Goal: Transaction & Acquisition: Book appointment/travel/reservation

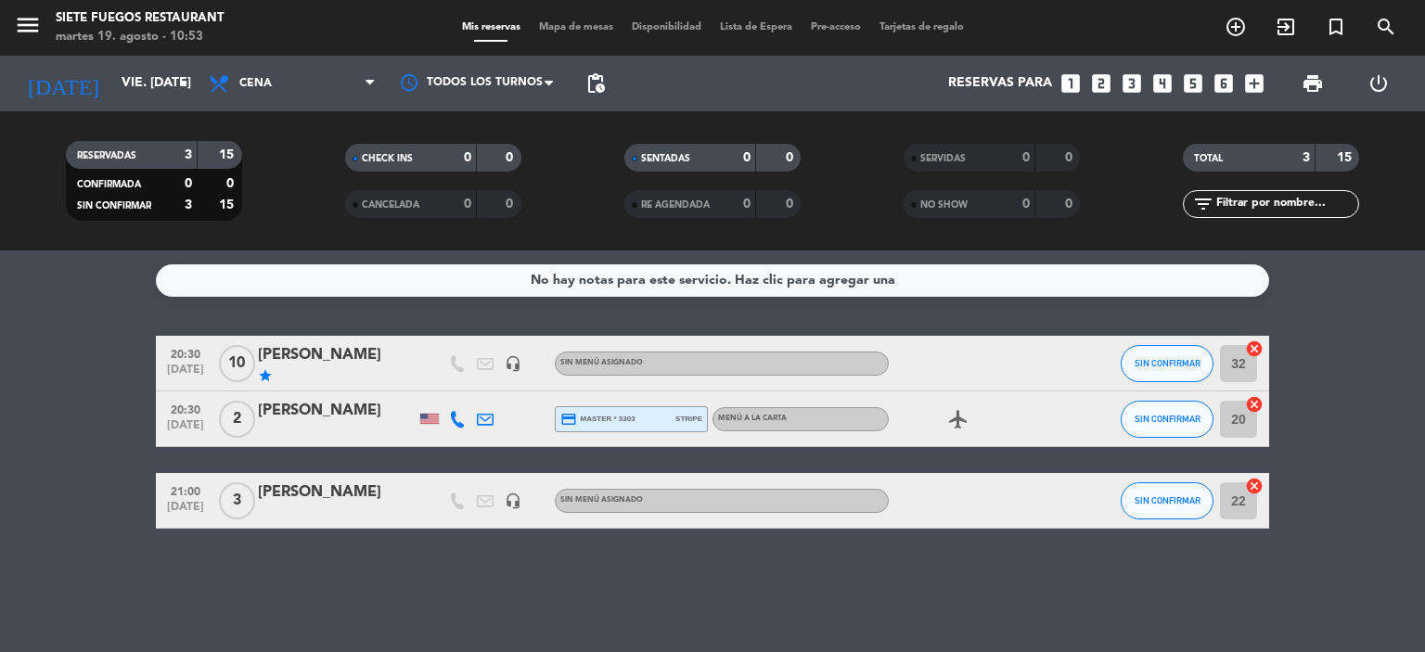
click at [190, 77] on icon "arrow_drop_down" at bounding box center [184, 83] width 22 height 22
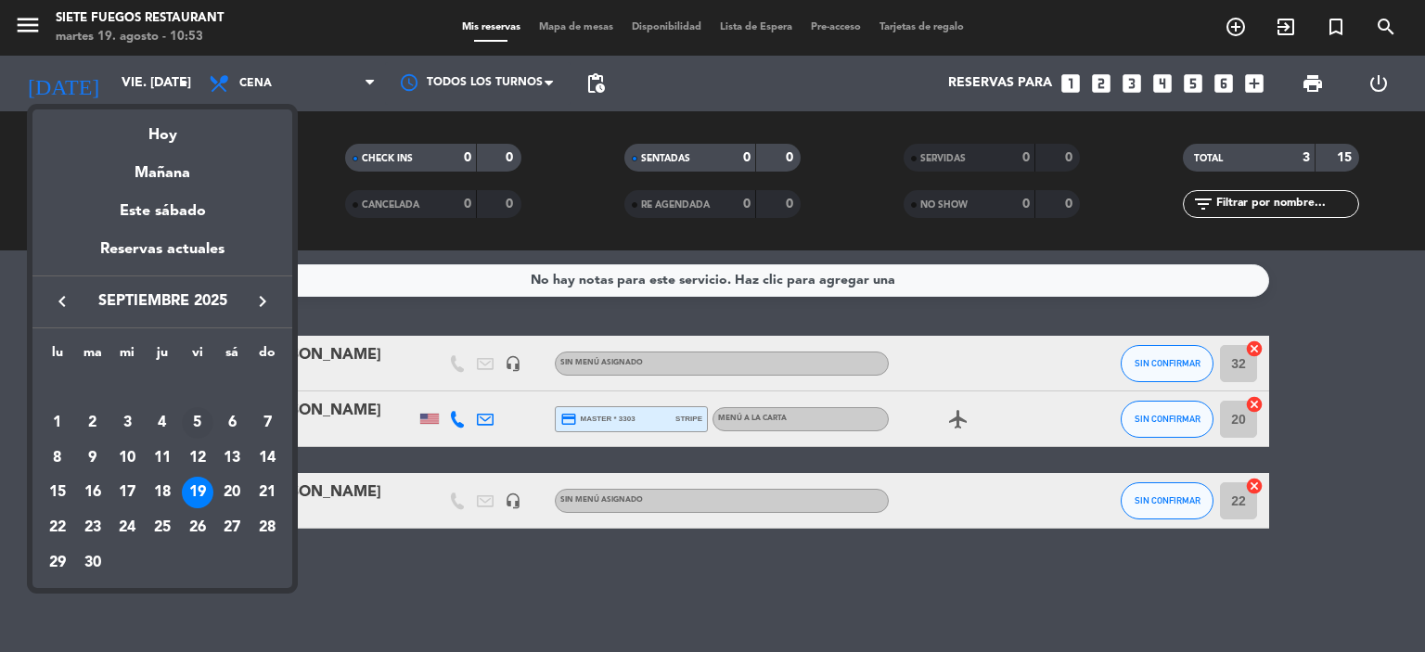
click at [197, 419] on div "5" at bounding box center [198, 423] width 32 height 32
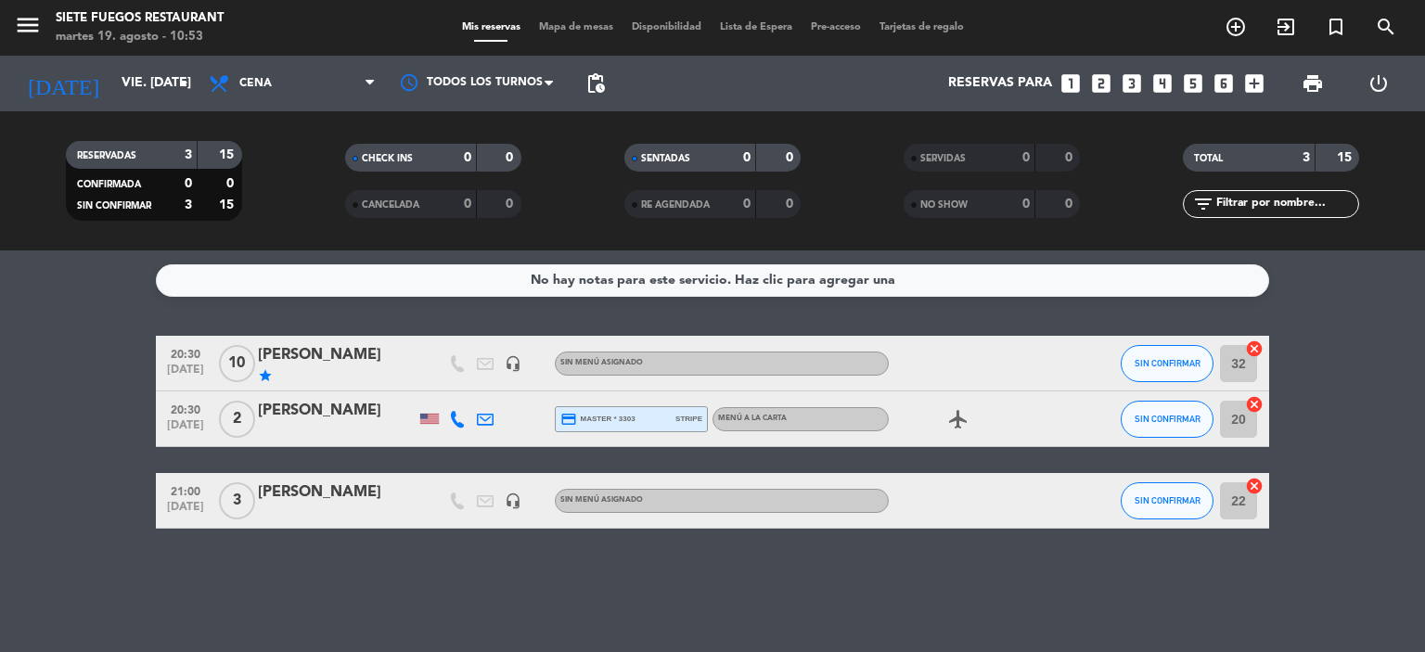
type input "vie. [DATE]"
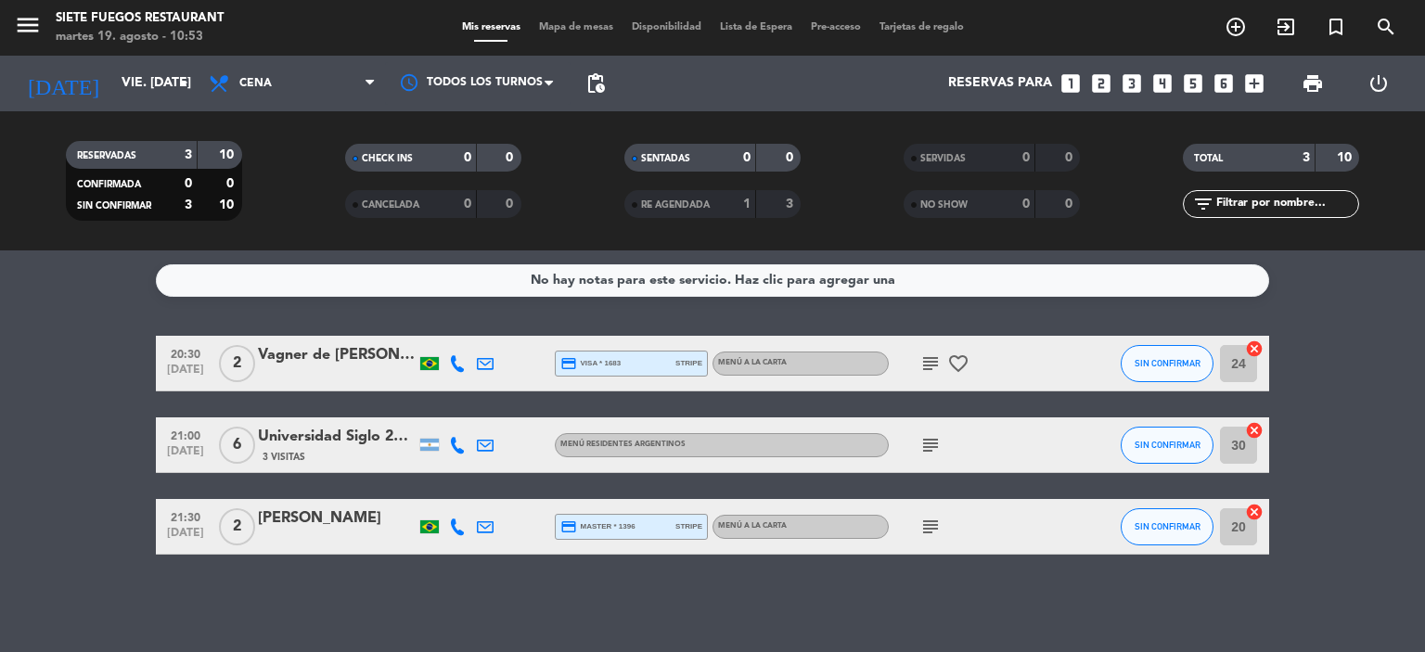
click at [1099, 81] on icon "looks_two" at bounding box center [1101, 83] width 24 height 24
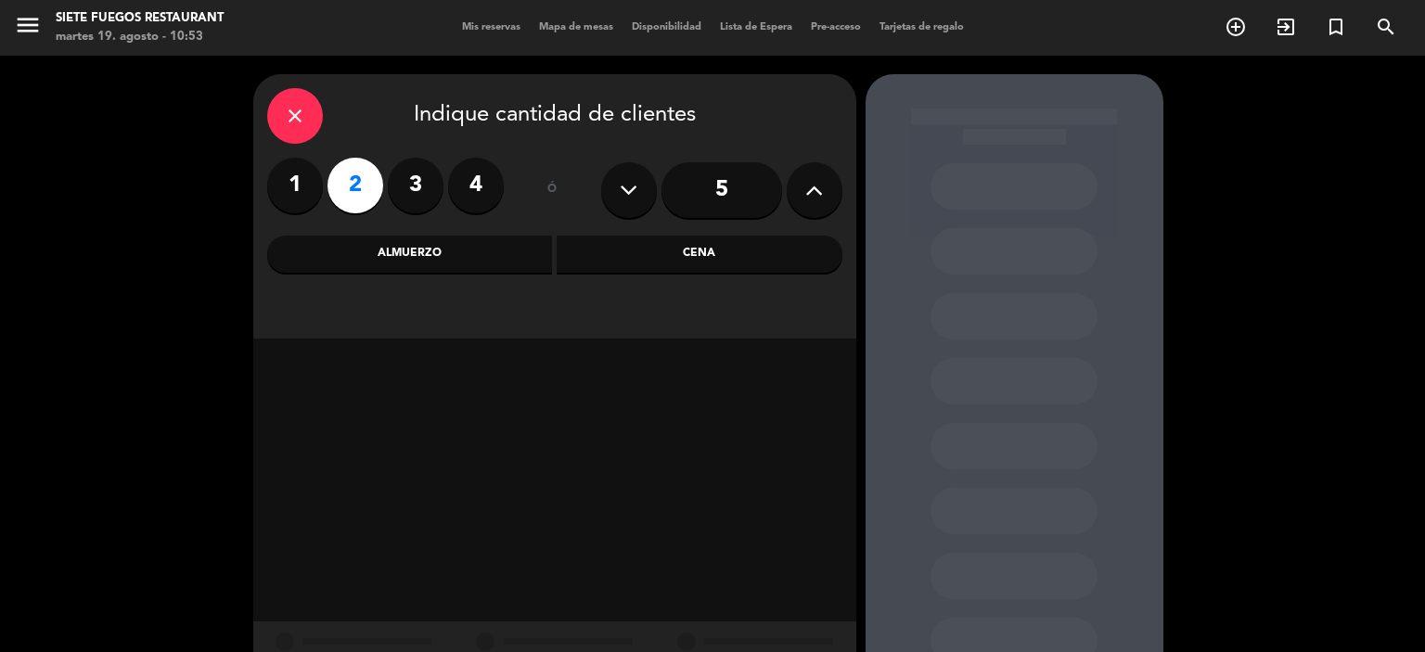
click at [757, 248] on div "Cena" at bounding box center [700, 254] width 286 height 37
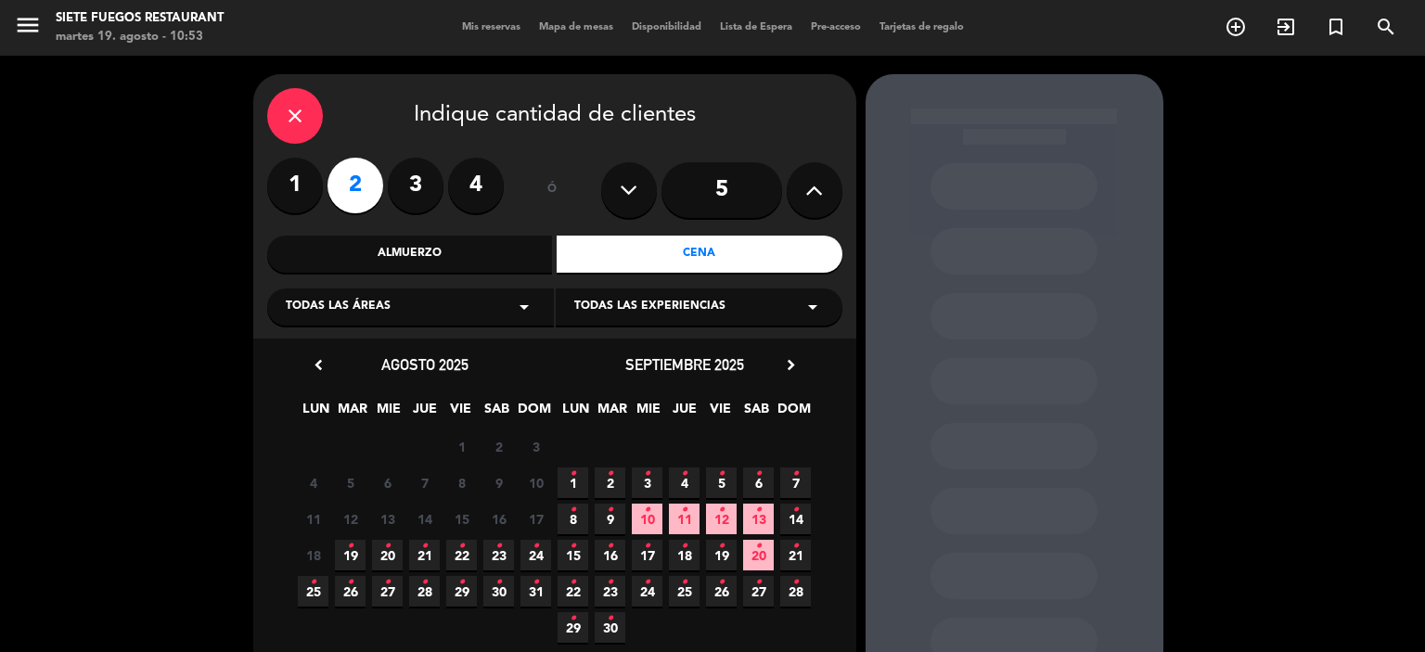
click at [723, 464] on icon "•" at bounding box center [721, 474] width 6 height 30
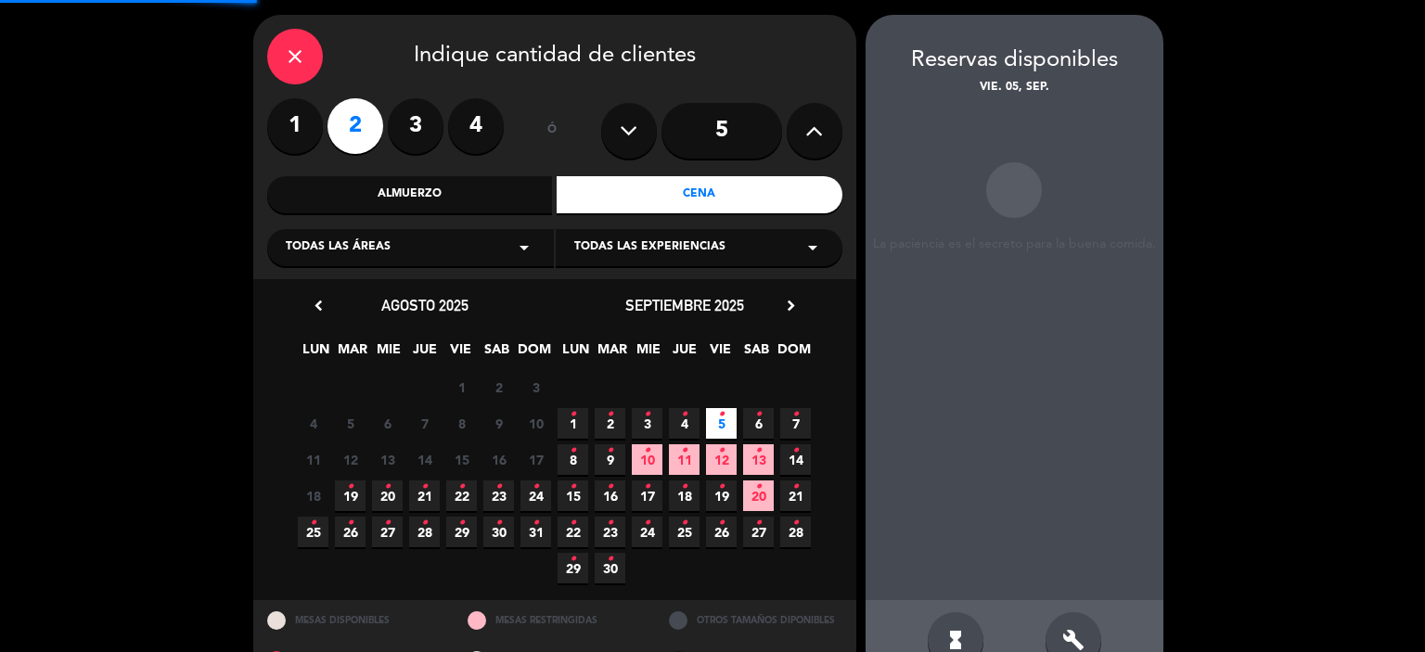
scroll to position [74, 0]
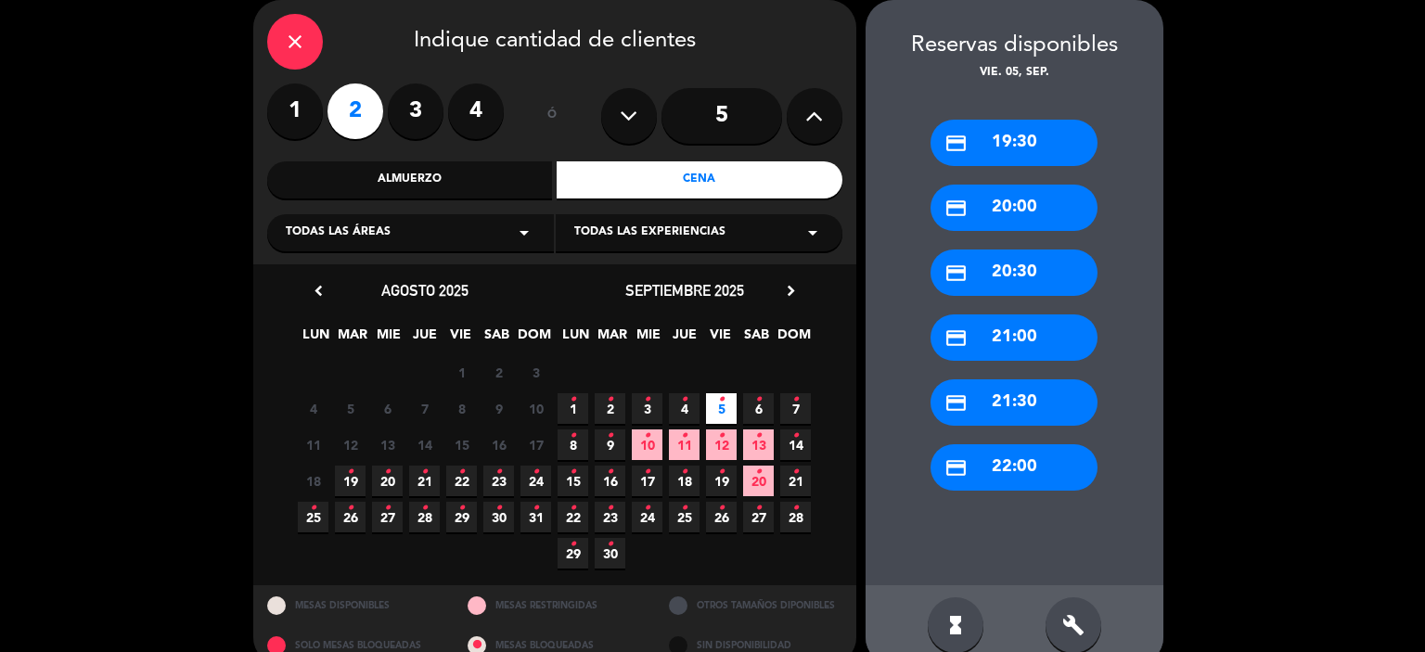
click at [1080, 267] on div "credit_card 20:30" at bounding box center [1014, 273] width 167 height 46
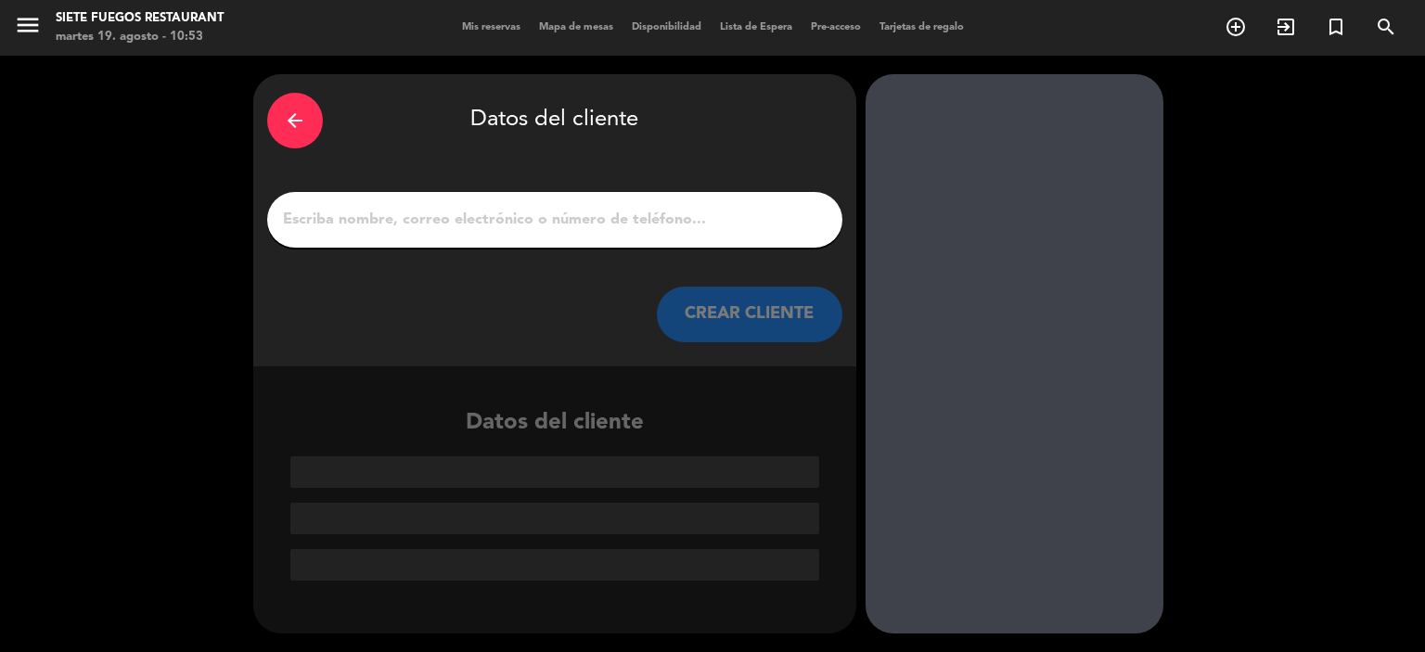
click at [599, 210] on input "1" at bounding box center [555, 220] width 548 height 26
click at [601, 217] on input "M" at bounding box center [555, 220] width 548 height 26
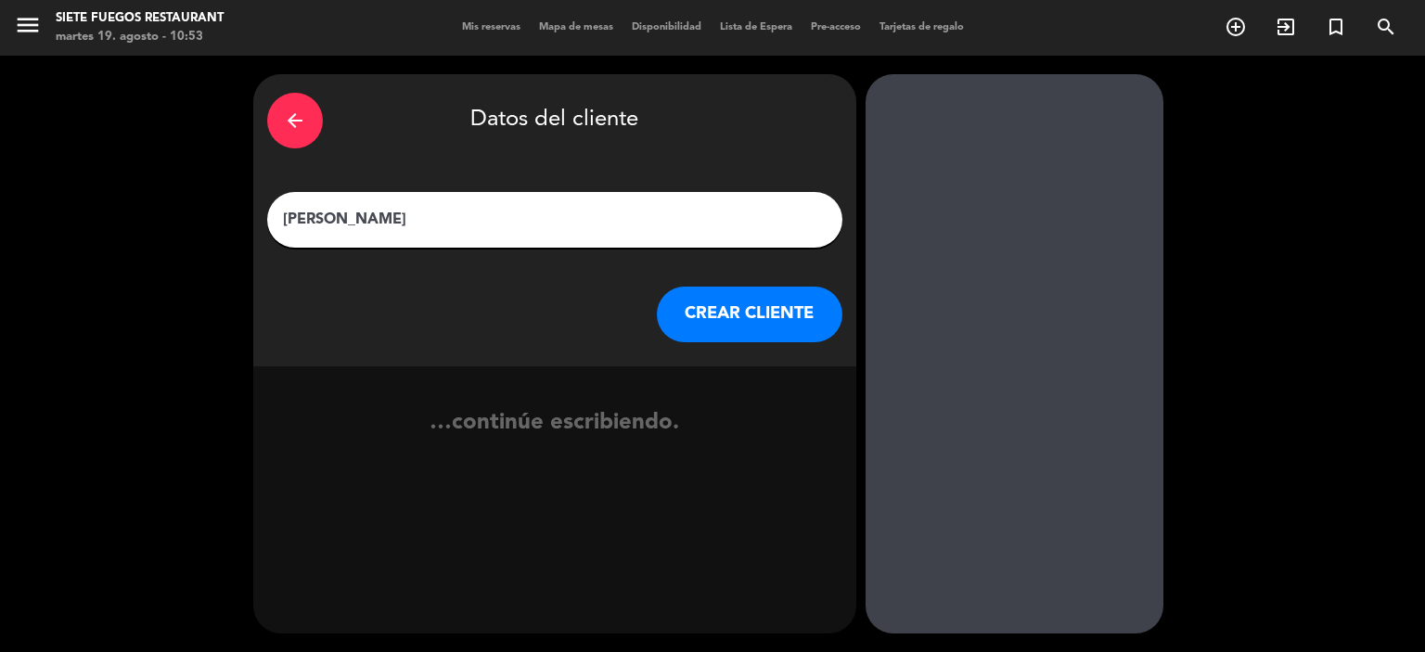
type input "[PERSON_NAME]"
click at [709, 317] on button "CREAR CLIENTE" at bounding box center [750, 315] width 186 height 56
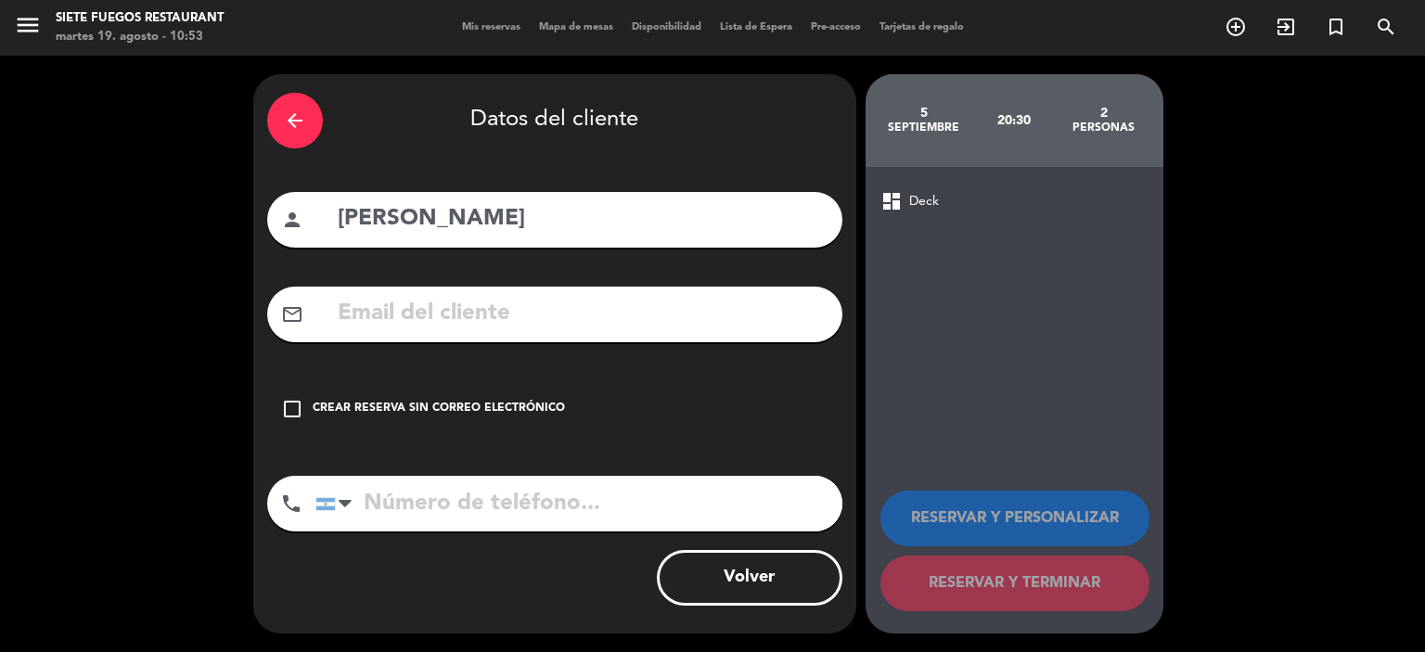
click at [512, 390] on div "check_box_outline_blank Crear reserva sin correo electrónico" at bounding box center [554, 409] width 575 height 56
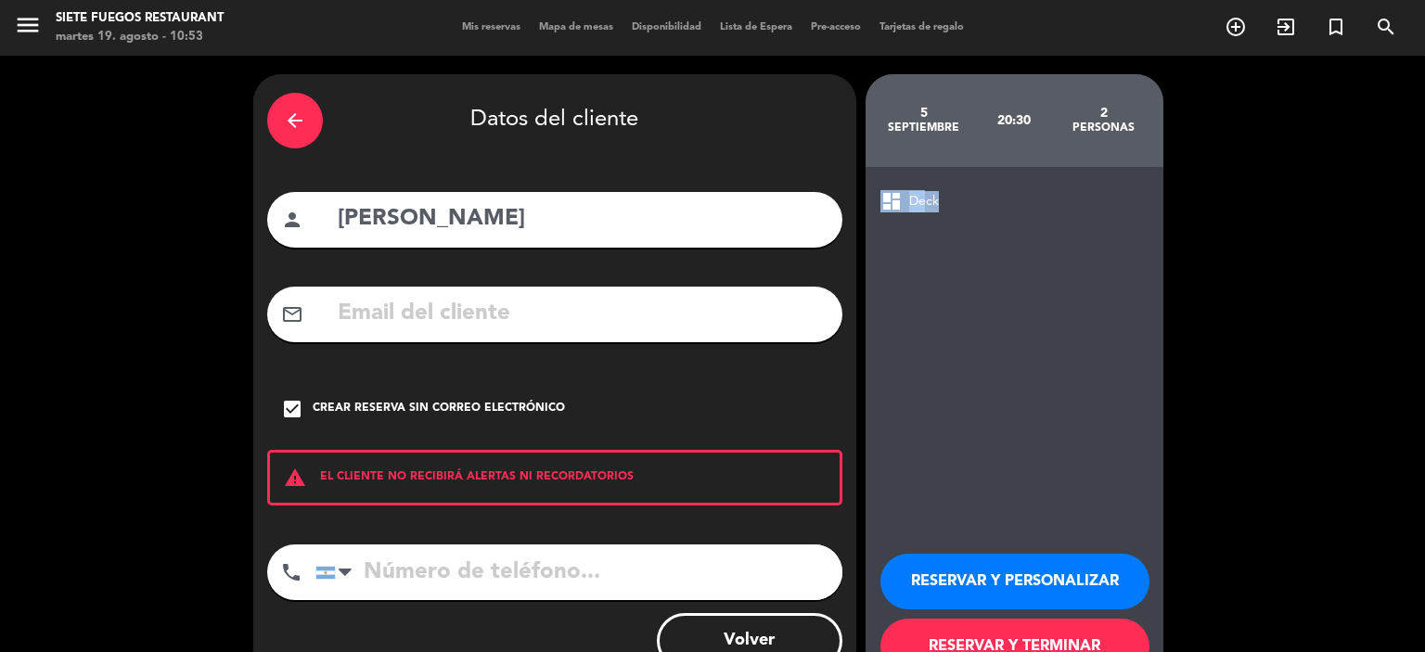
drag, startPoint x: 924, startPoint y: 374, endPoint x: 880, endPoint y: 346, distance: 52.5
click at [880, 346] on div "dashboard Deck RESERVAR Y PERSONALIZAR RESERVAR Y TERMINAR" at bounding box center [1015, 432] width 298 height 530
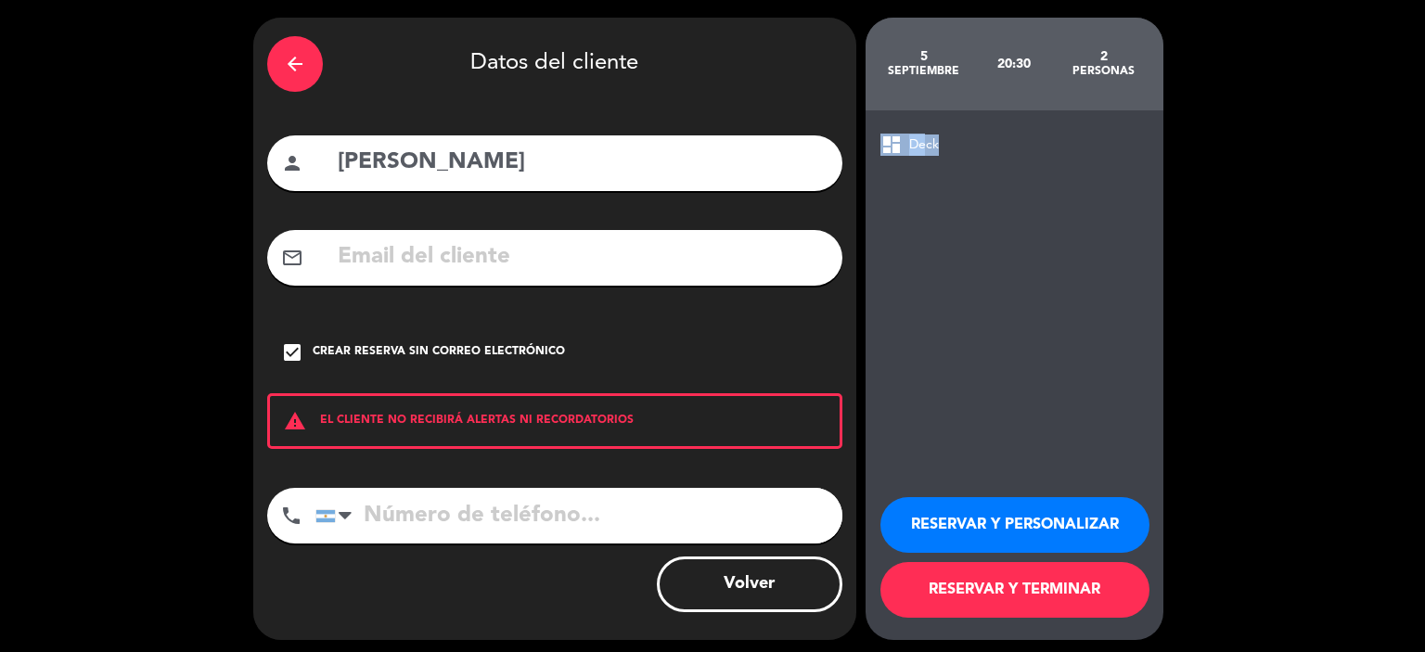
scroll to position [63, 0]
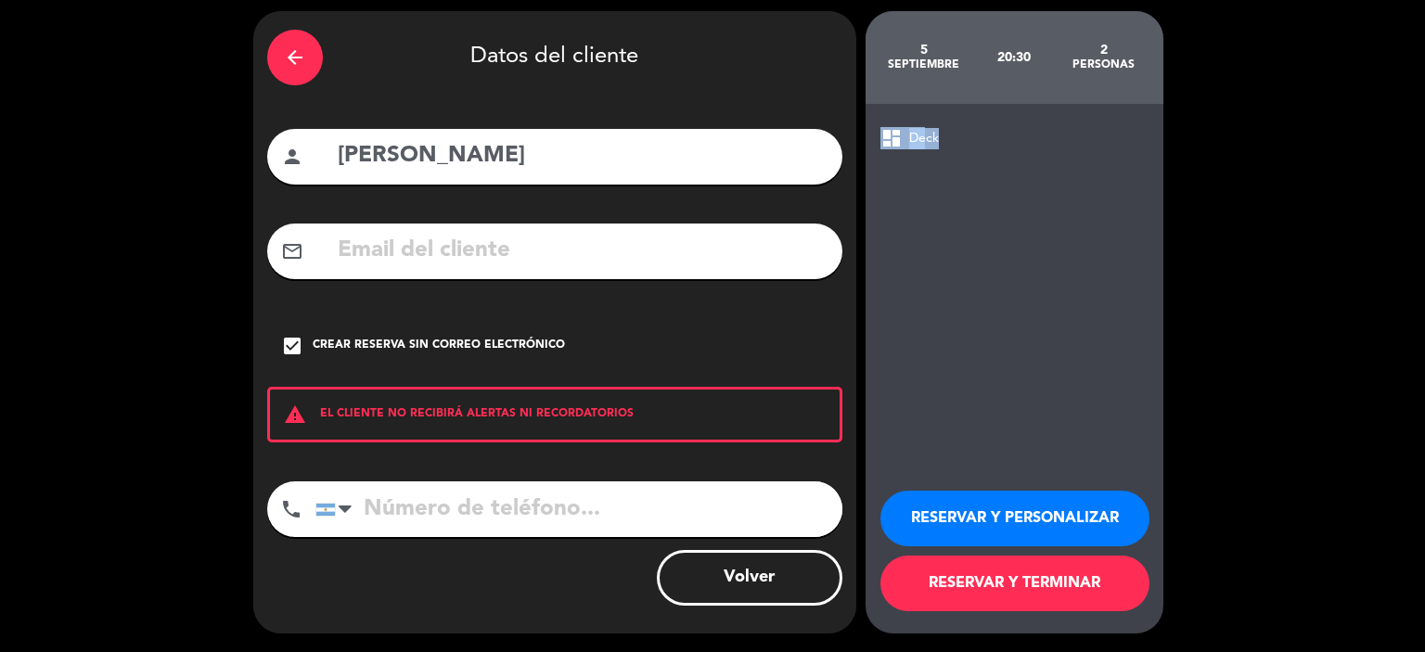
click at [1029, 511] on button "RESERVAR Y PERSONALIZAR" at bounding box center [1015, 519] width 269 height 56
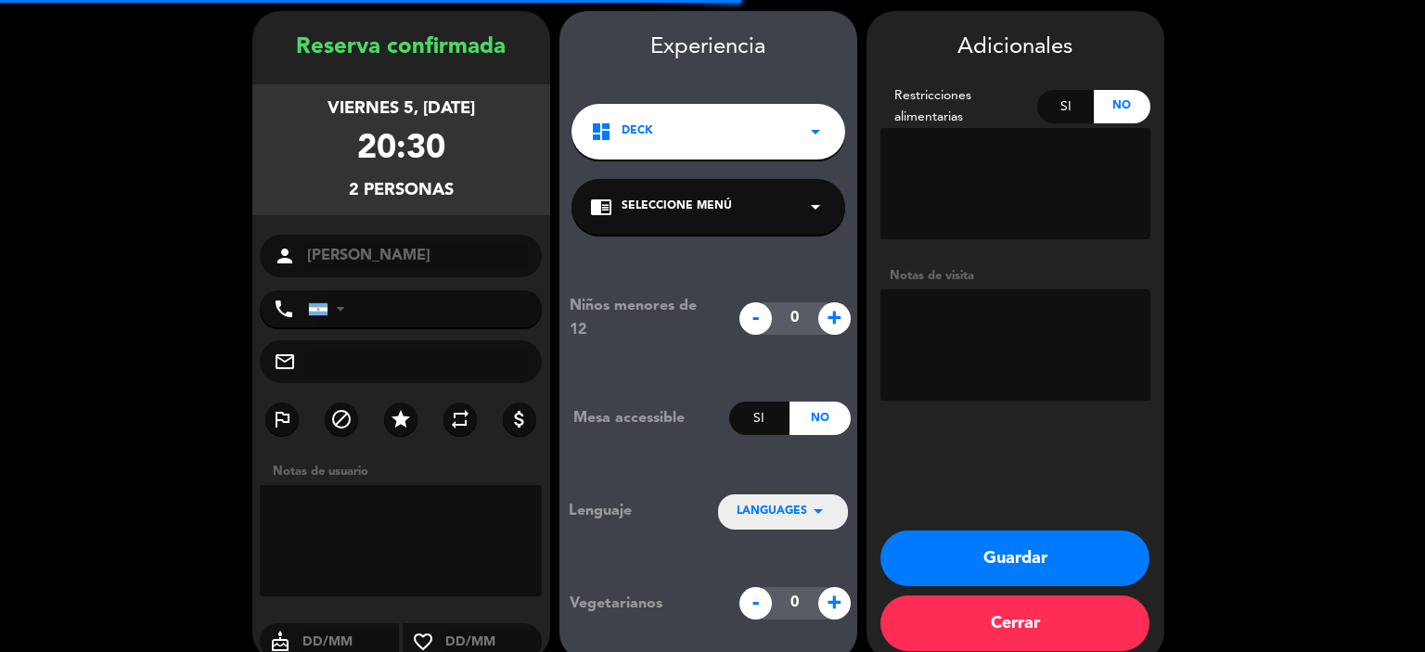
scroll to position [74, 0]
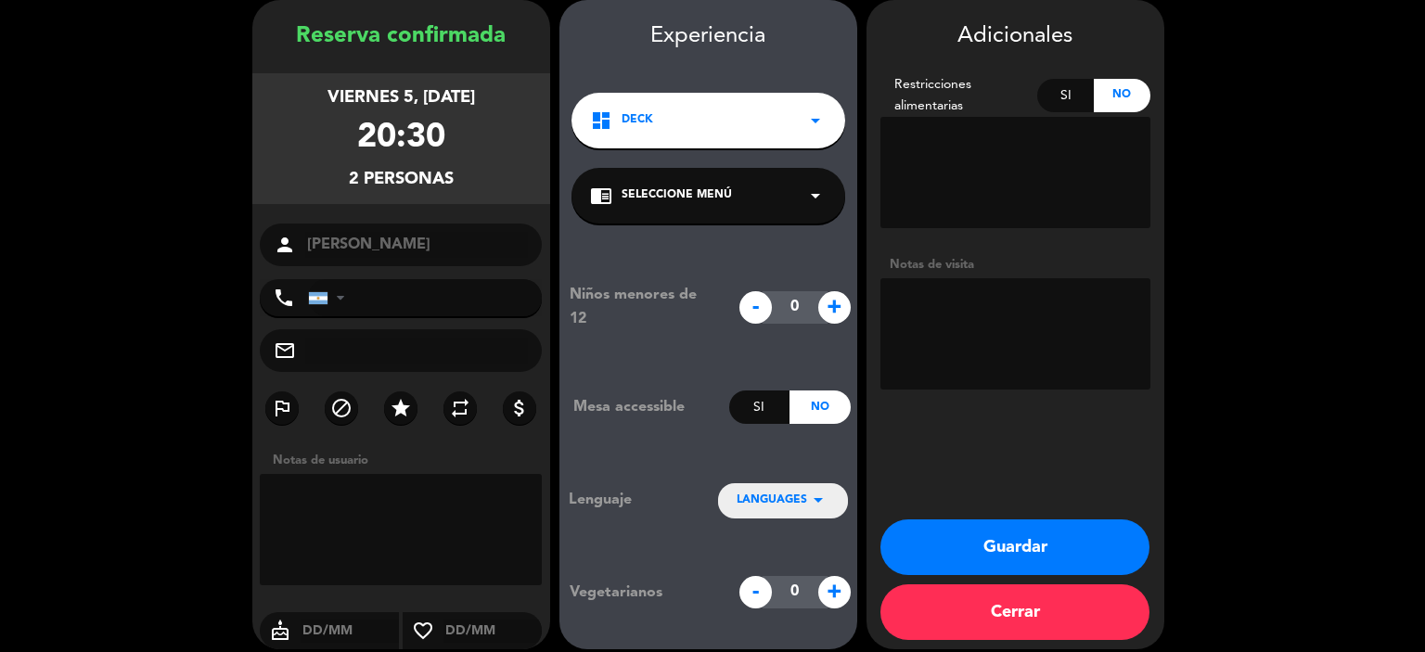
click at [1025, 547] on button "Guardar" at bounding box center [1015, 548] width 269 height 56
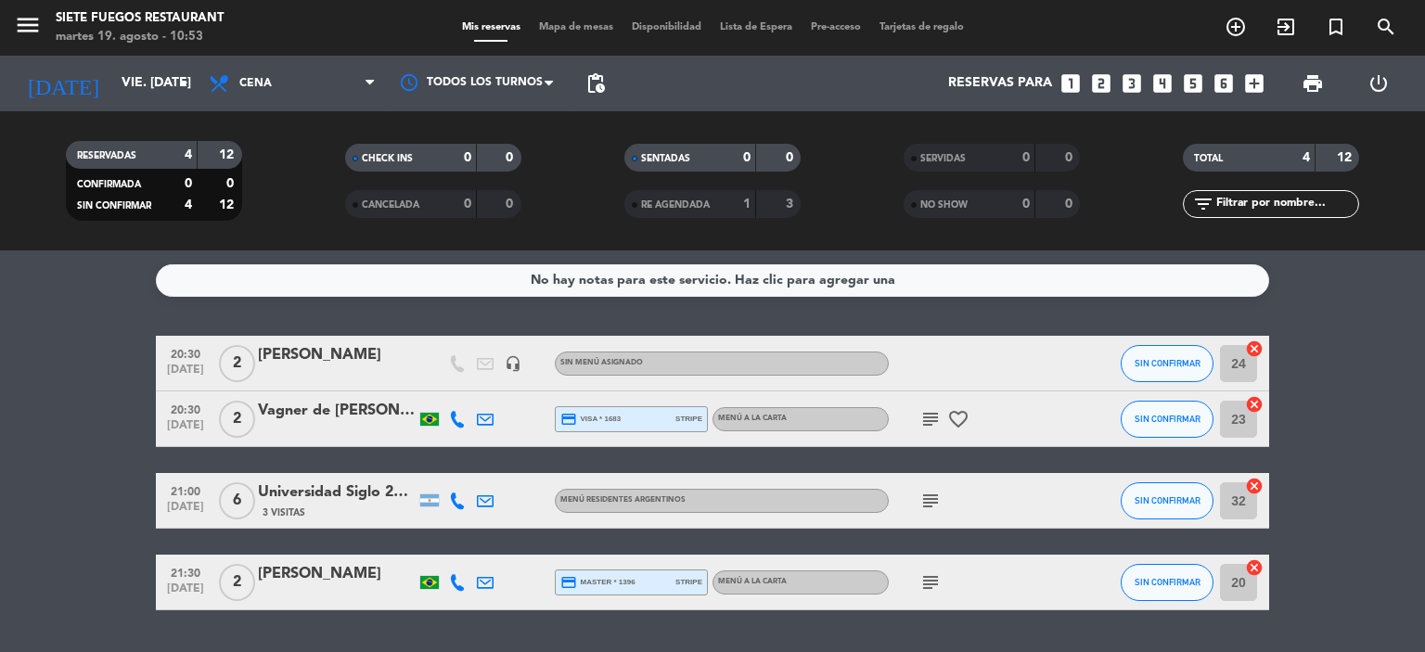
click at [345, 339] on div "20:30 [DATE] 2 [PERSON_NAME] headset_mic Sin menú asignado SIN CONFIRMAR 24 can…" at bounding box center [713, 364] width 1114 height 56
click at [345, 347] on div "[PERSON_NAME]" at bounding box center [337, 355] width 158 height 24
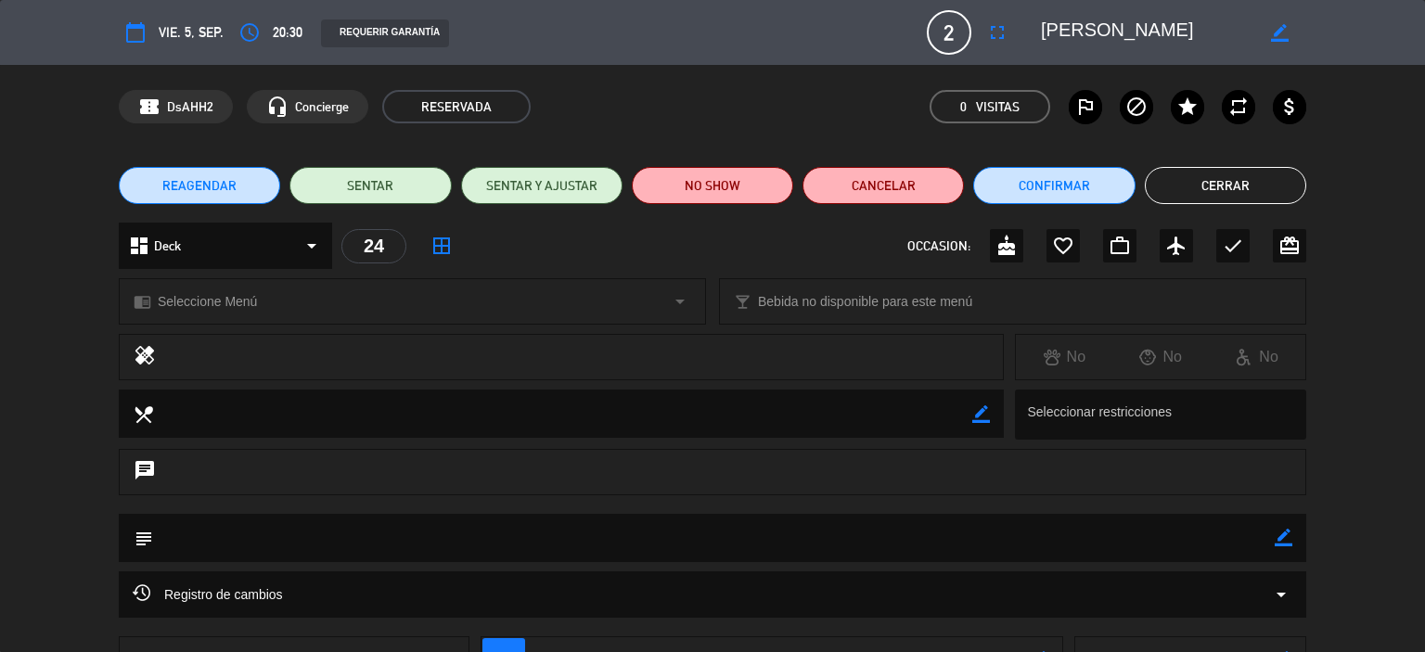
click at [1182, 118] on label "star" at bounding box center [1187, 106] width 33 height 33
click at [1280, 191] on button "Cerrar" at bounding box center [1225, 185] width 161 height 37
